Goal: Transaction & Acquisition: Purchase product/service

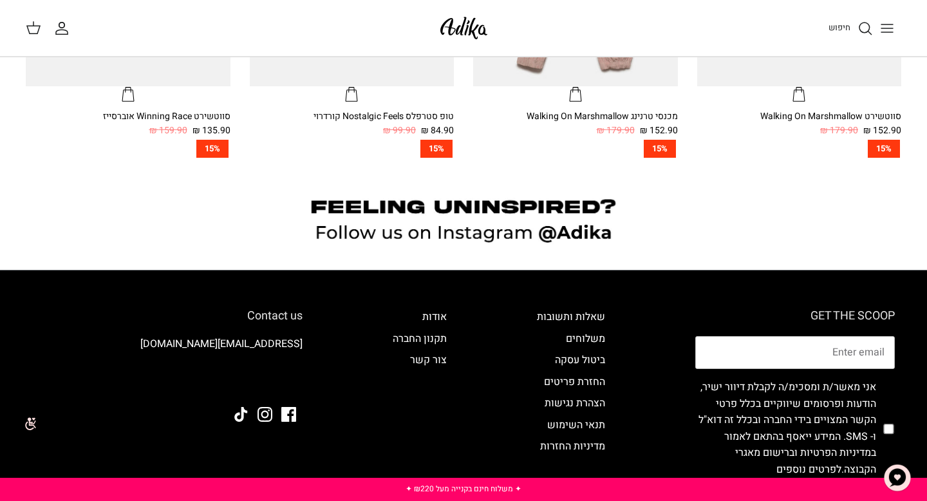
scroll to position [1182, 0]
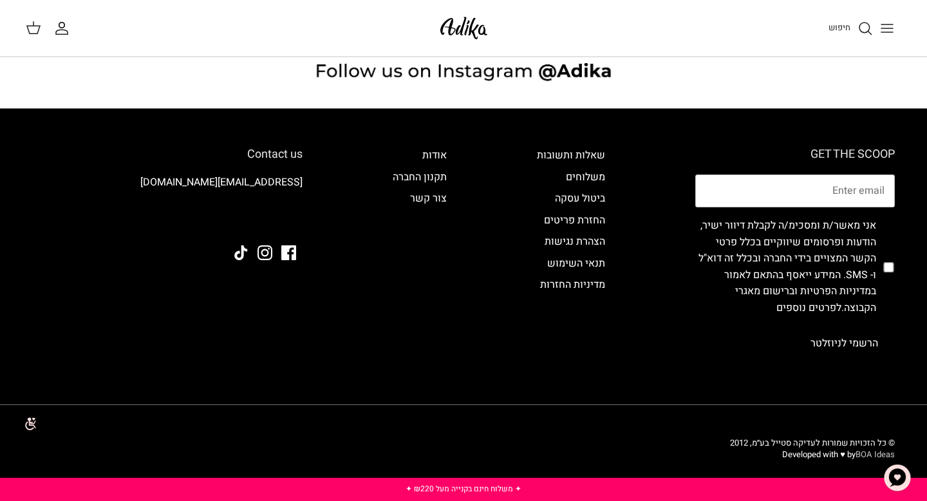
click at [879, 457] on link "BOA Ideas" at bounding box center [874, 454] width 39 height 12
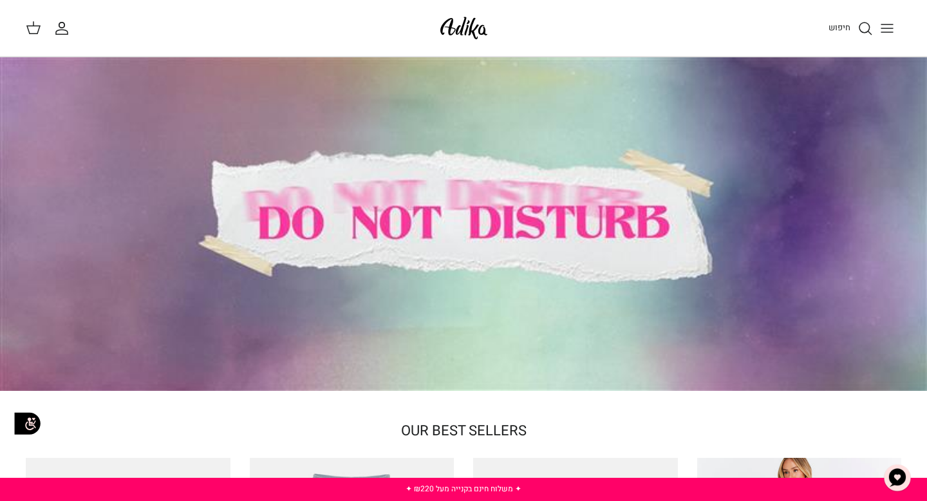
scroll to position [252, 0]
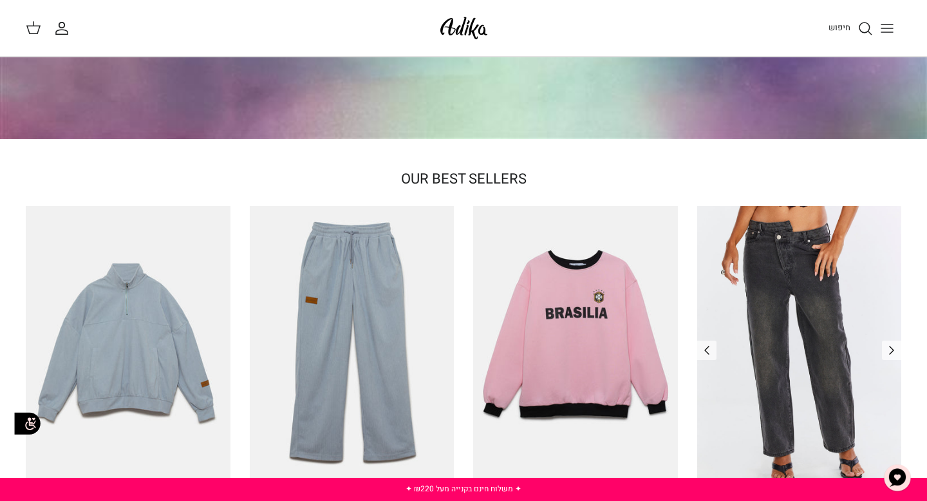
click at [824, 295] on img "ג׳ינס All Or Nothing קריס-קרוס | BOYFRIEND" at bounding box center [799, 342] width 205 height 272
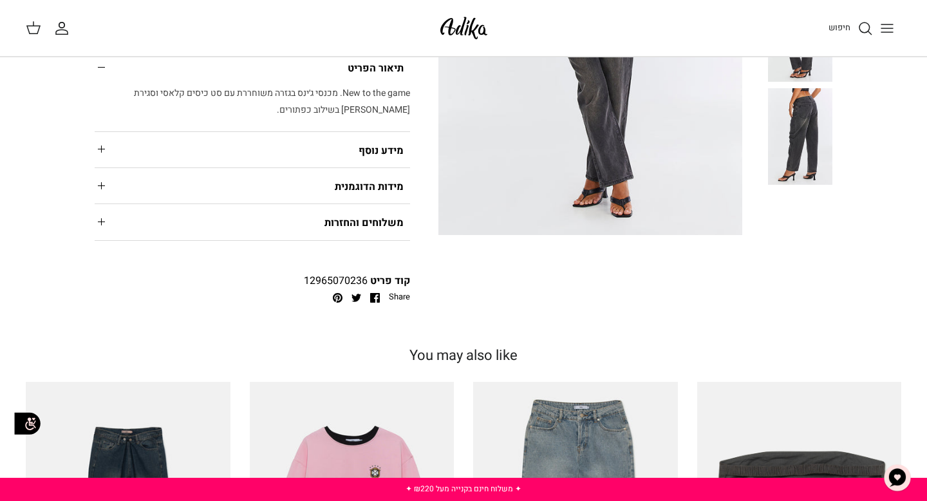
scroll to position [324, 0]
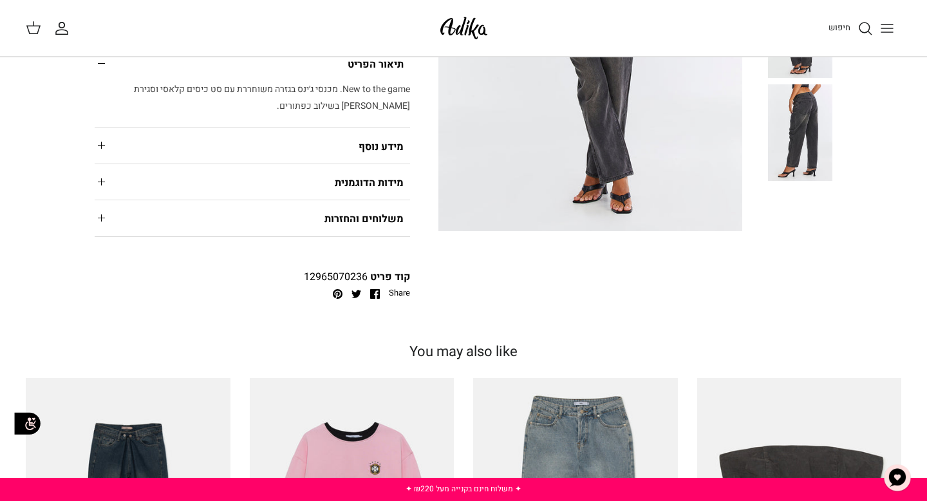
click at [345, 199] on summary "מידות הדוגמנית" at bounding box center [252, 181] width 315 height 35
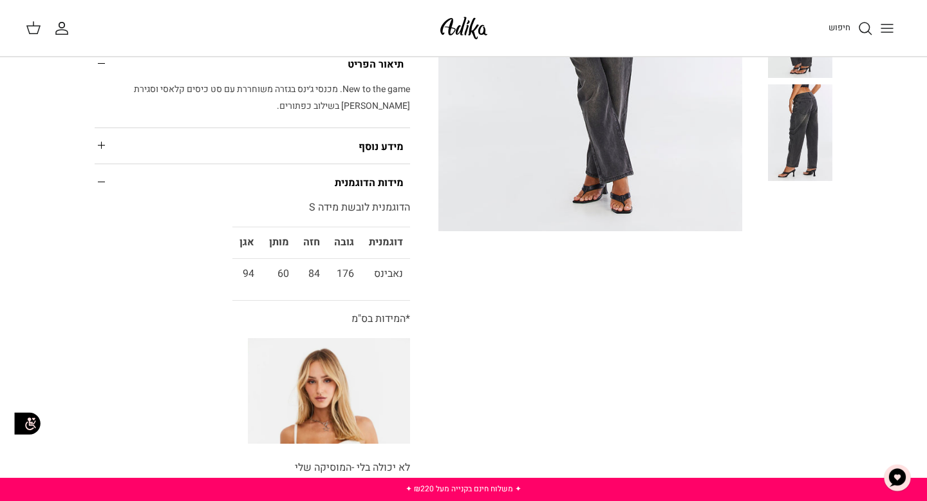
click at [347, 193] on summary "מידות הדוגמנית" at bounding box center [252, 181] width 315 height 35
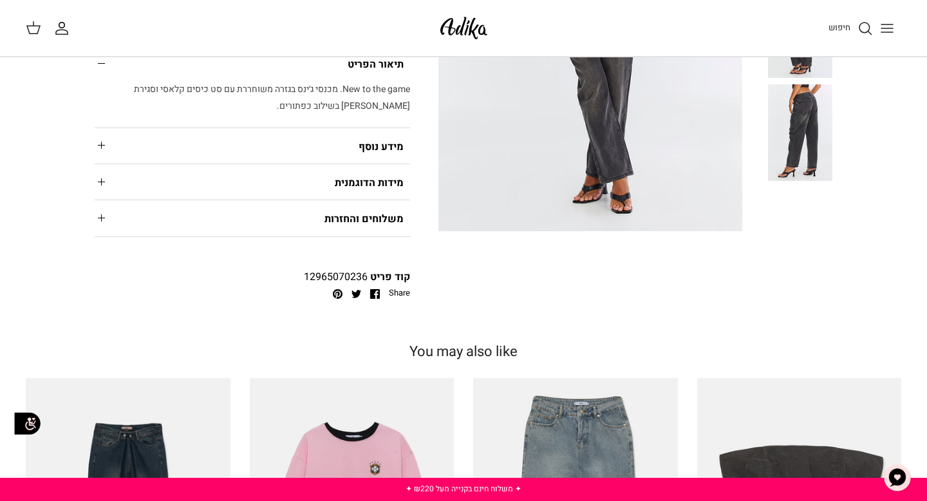
click at [347, 217] on summary "משלוחים והחזרות" at bounding box center [252, 217] width 315 height 35
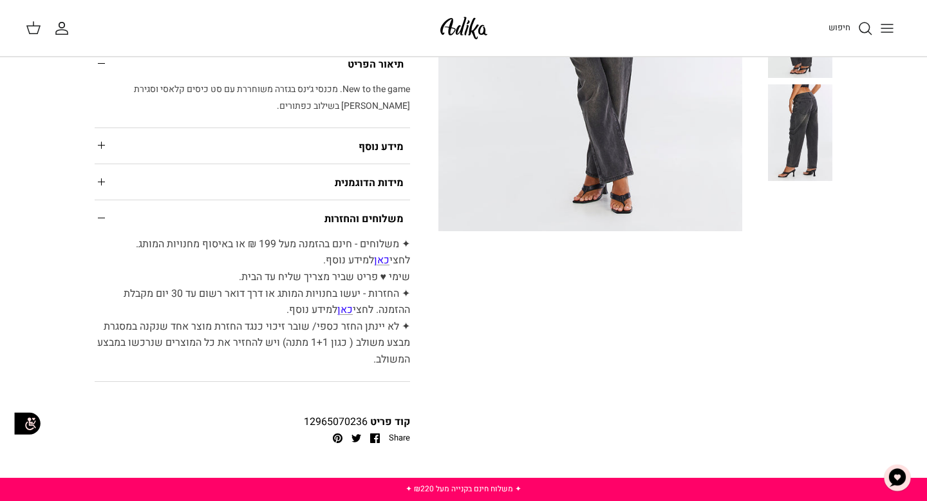
click at [361, 156] on summary "מידע נוסף" at bounding box center [252, 145] width 315 height 35
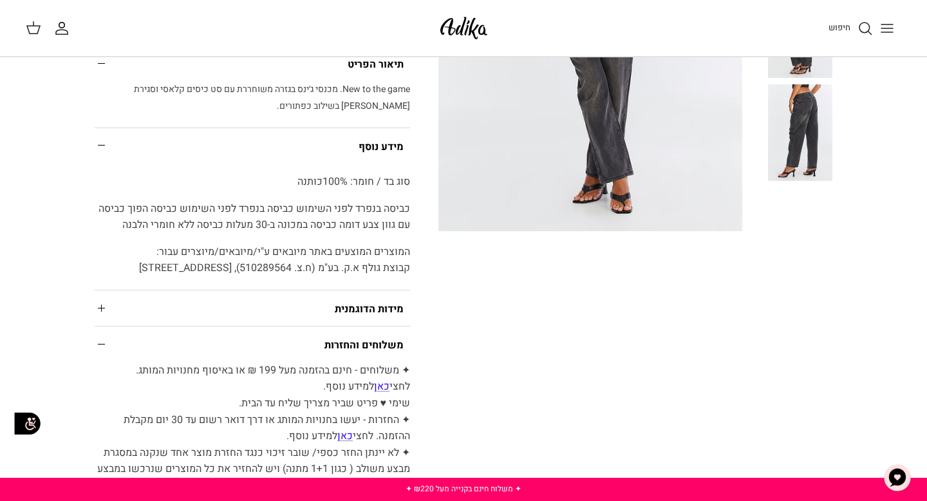
click at [361, 156] on summary "מידע נוסף" at bounding box center [252, 145] width 315 height 35
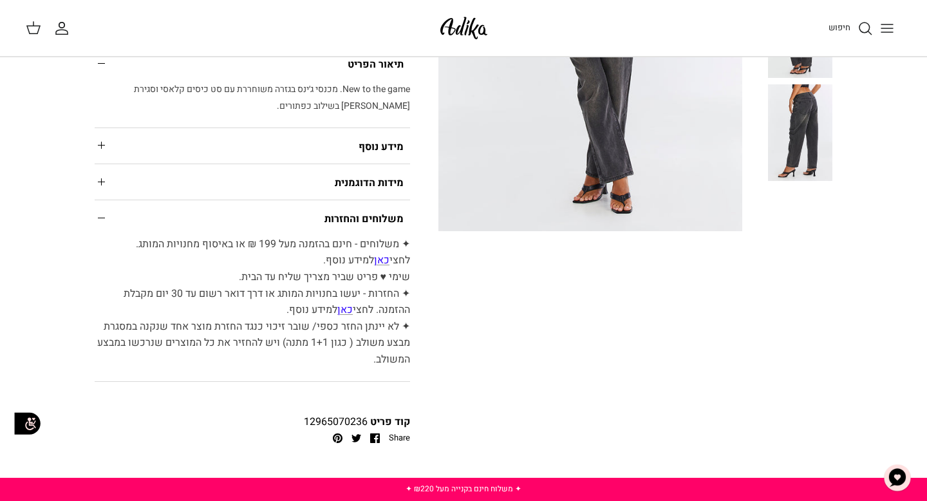
click at [361, 156] on summary "מידע נוסף" at bounding box center [252, 145] width 315 height 35
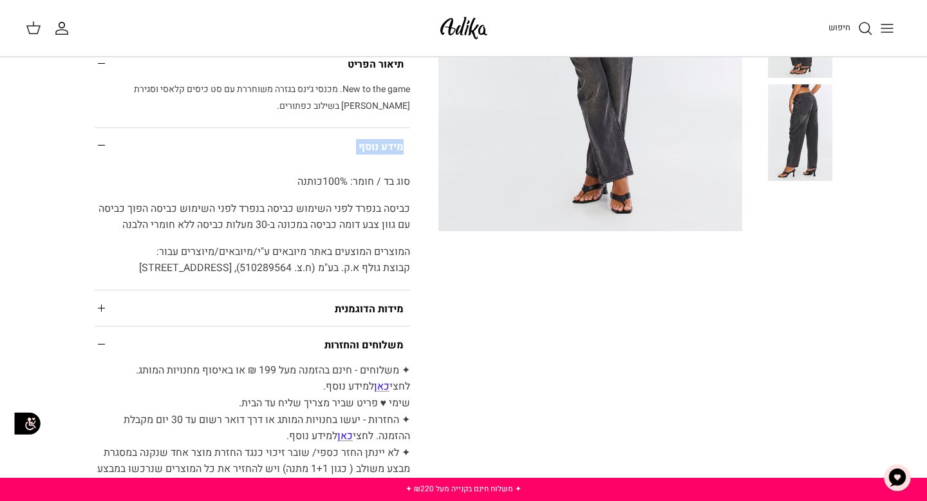
click at [361, 156] on summary "מידע נוסף" at bounding box center [252, 145] width 315 height 35
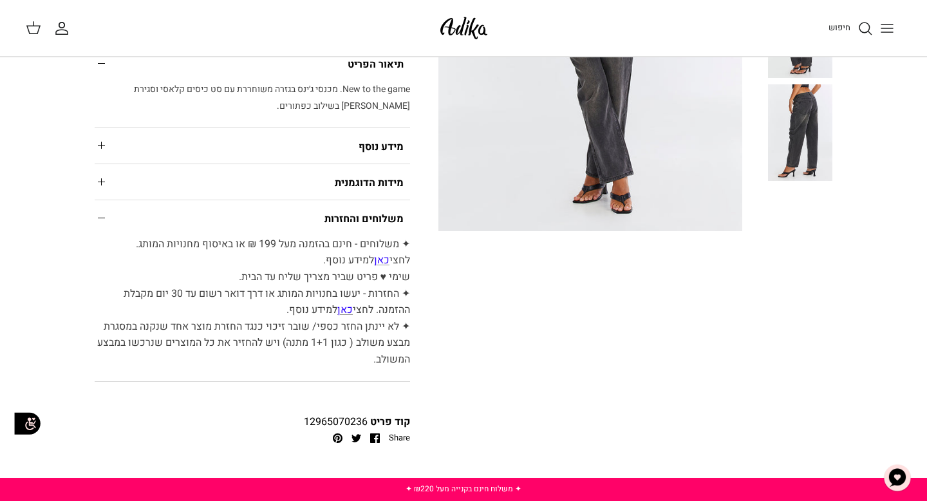
click at [365, 207] on summary "משלוחים והחזרות" at bounding box center [252, 217] width 315 height 35
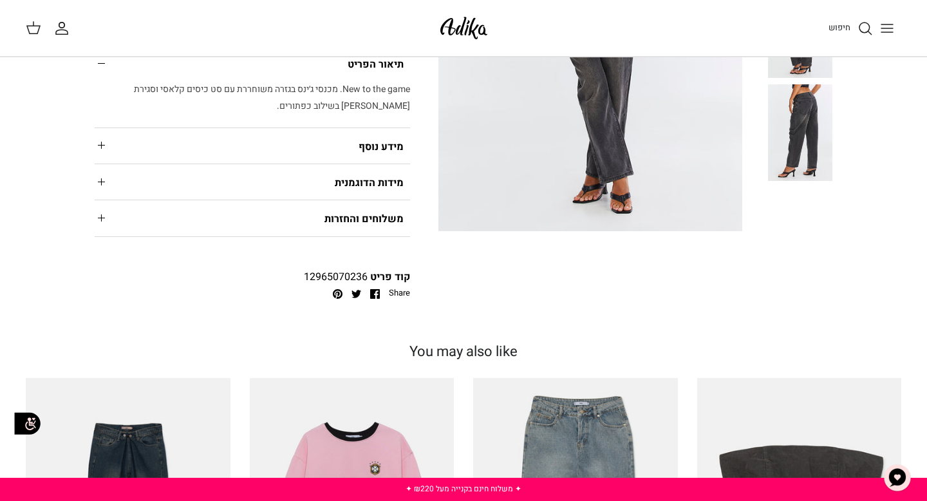
click at [369, 213] on summary "משלוחים והחזרות" at bounding box center [252, 217] width 315 height 35
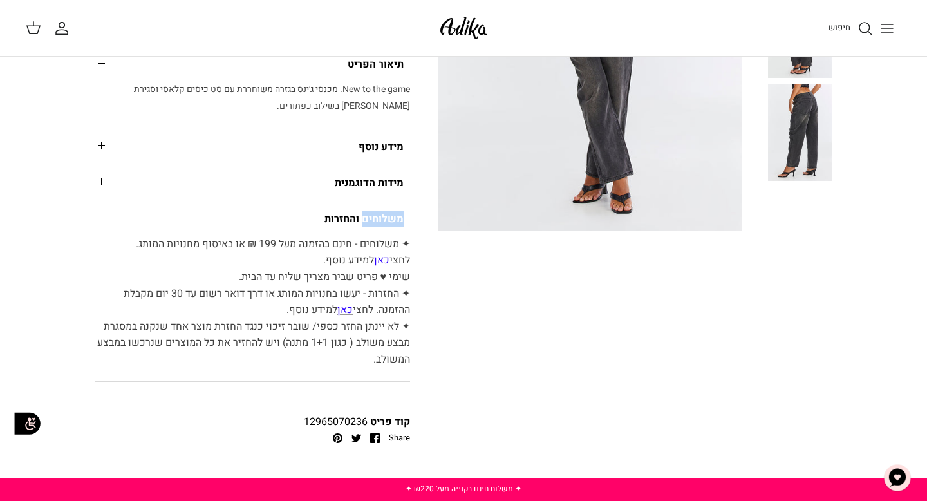
click at [369, 213] on summary "משלוחים והחזרות" at bounding box center [252, 217] width 315 height 35
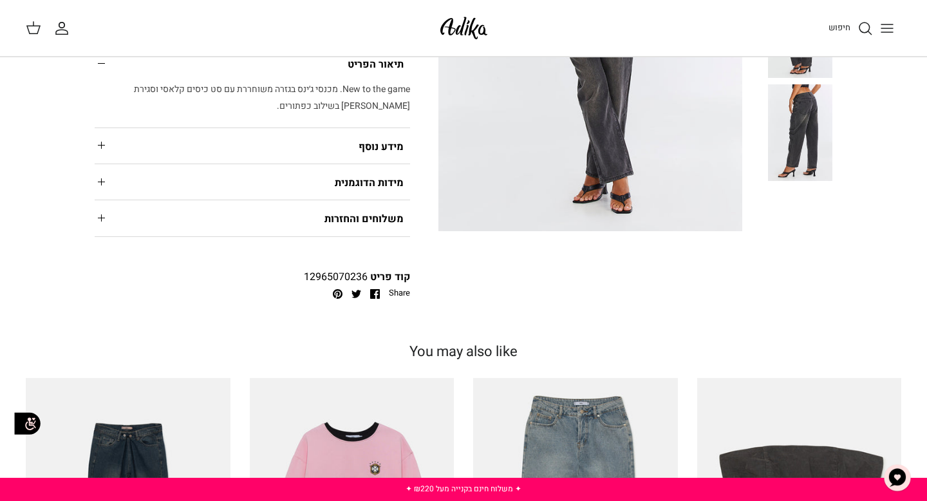
click at [552, 324] on div "Home Right Winter Collection Right ג׳ינס All Or Nothing קריס-קרוס | BOYFRIEND ה…" at bounding box center [463, 254] width 927 height 1040
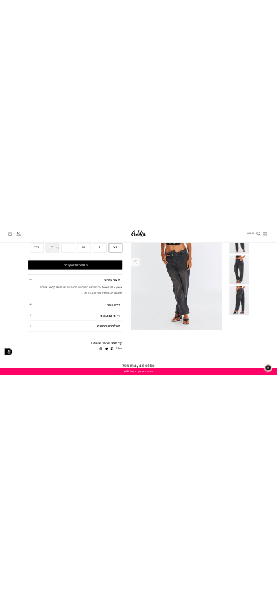
scroll to position [0, 0]
